Goal: Task Accomplishment & Management: Manage account settings

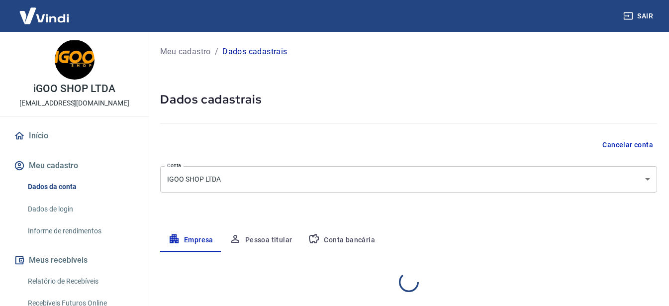
select select "MG"
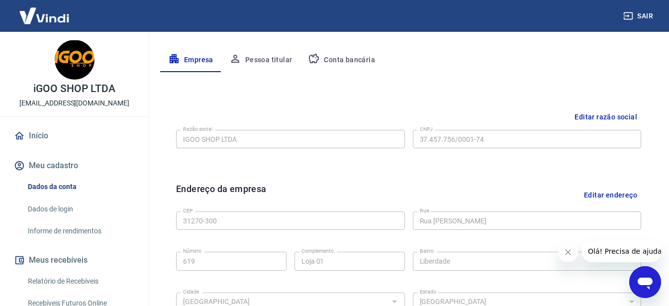
scroll to position [163, 0]
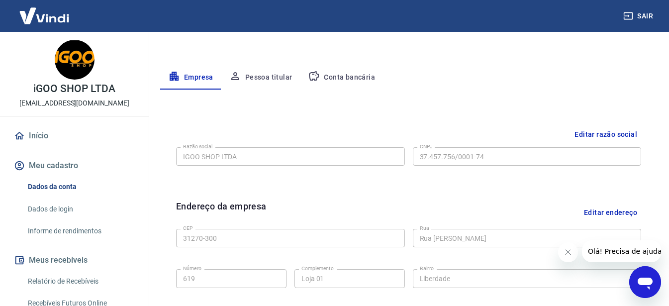
click at [285, 74] on button "Pessoa titular" at bounding box center [260, 78] width 79 height 24
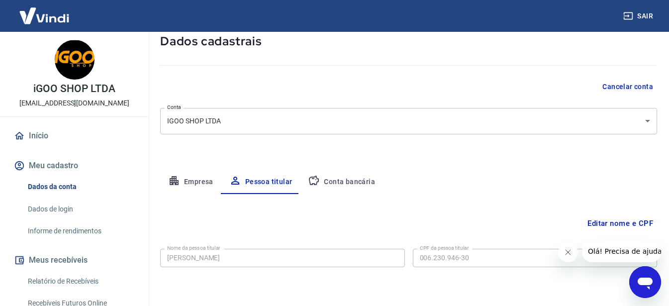
scroll to position [0, 0]
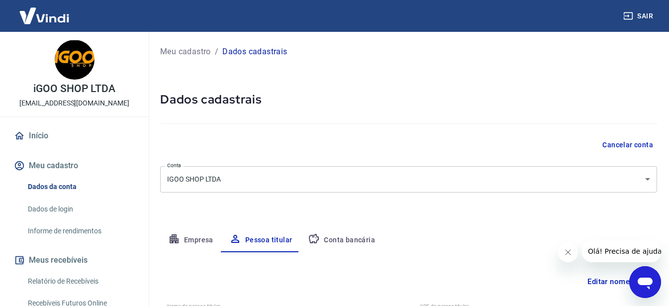
click at [261, 51] on p "Dados cadastrais" at bounding box center [254, 52] width 65 height 12
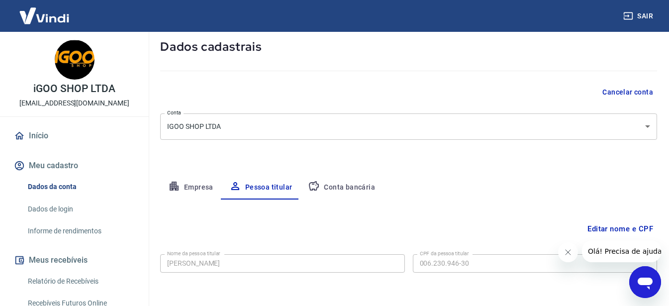
scroll to position [92, 0]
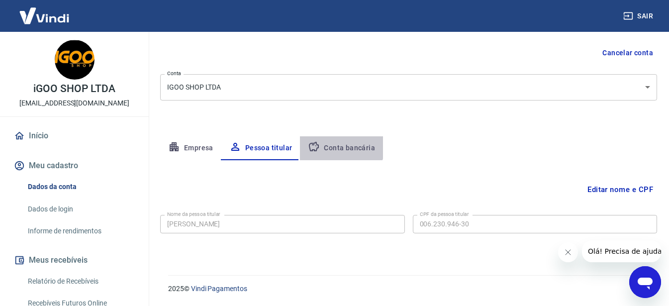
click at [330, 144] on button "Conta bancária" at bounding box center [341, 148] width 83 height 24
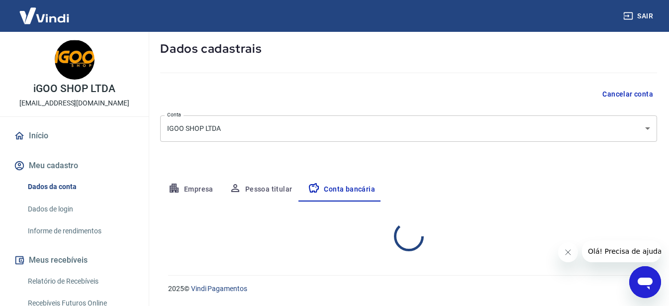
select select "1"
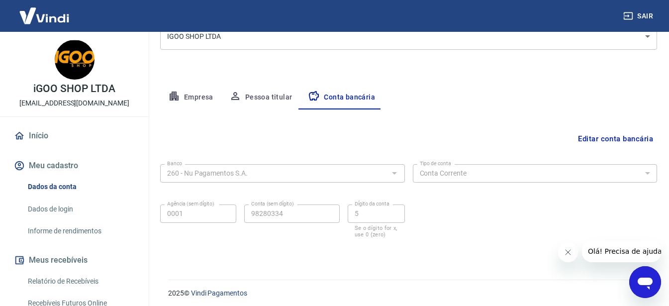
scroll to position [147, 0]
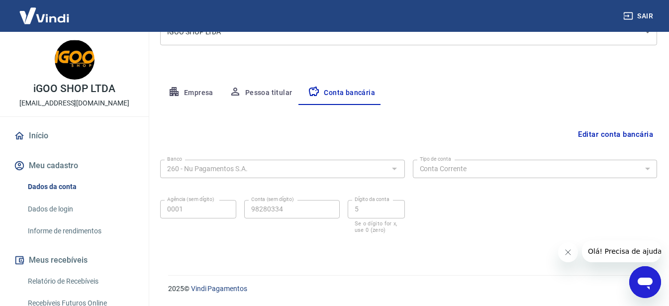
click at [191, 92] on button "Empresa" at bounding box center [190, 93] width 61 height 24
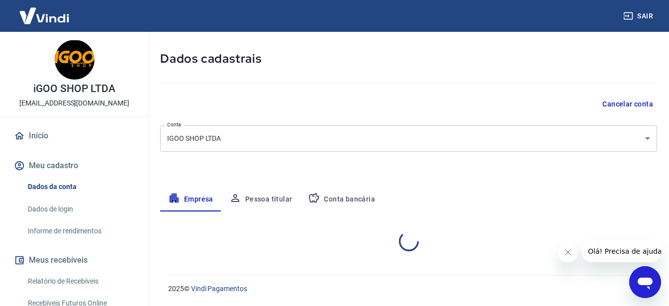
select select "MG"
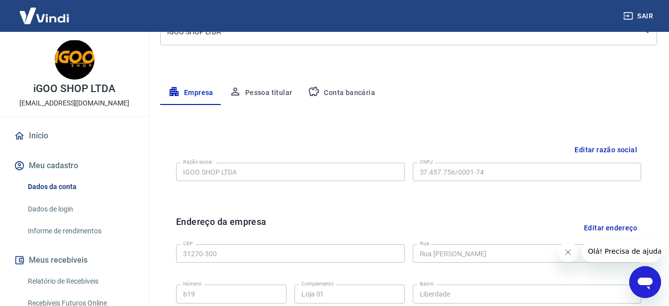
click at [638, 16] on button "Sair" at bounding box center [639, 16] width 36 height 18
